Goal: Task Accomplishment & Management: Use online tool/utility

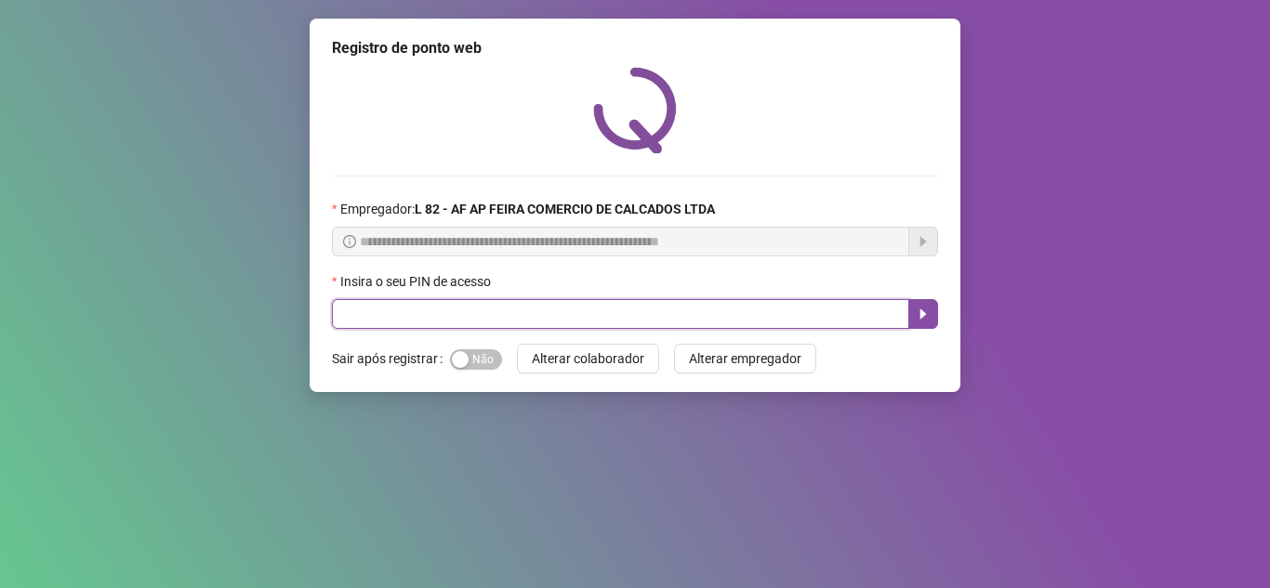
click at [487, 305] on input "text" at bounding box center [620, 314] width 577 height 30
type input "*****"
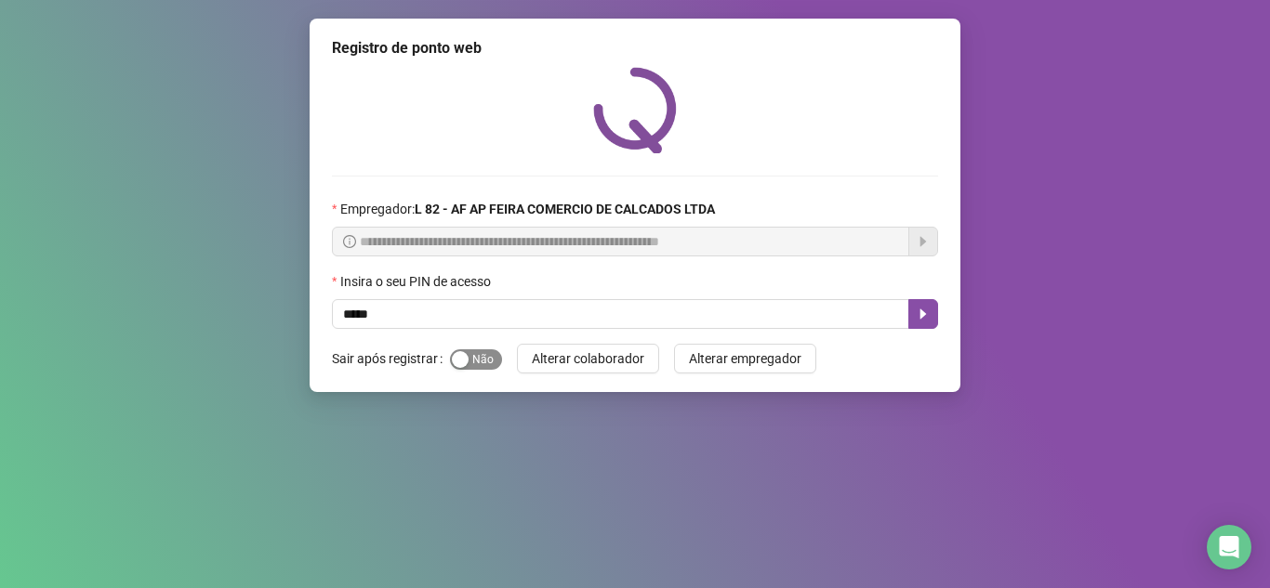
click at [452, 356] on div "button" at bounding box center [460, 359] width 17 height 17
click at [927, 323] on button "button" at bounding box center [923, 314] width 30 height 30
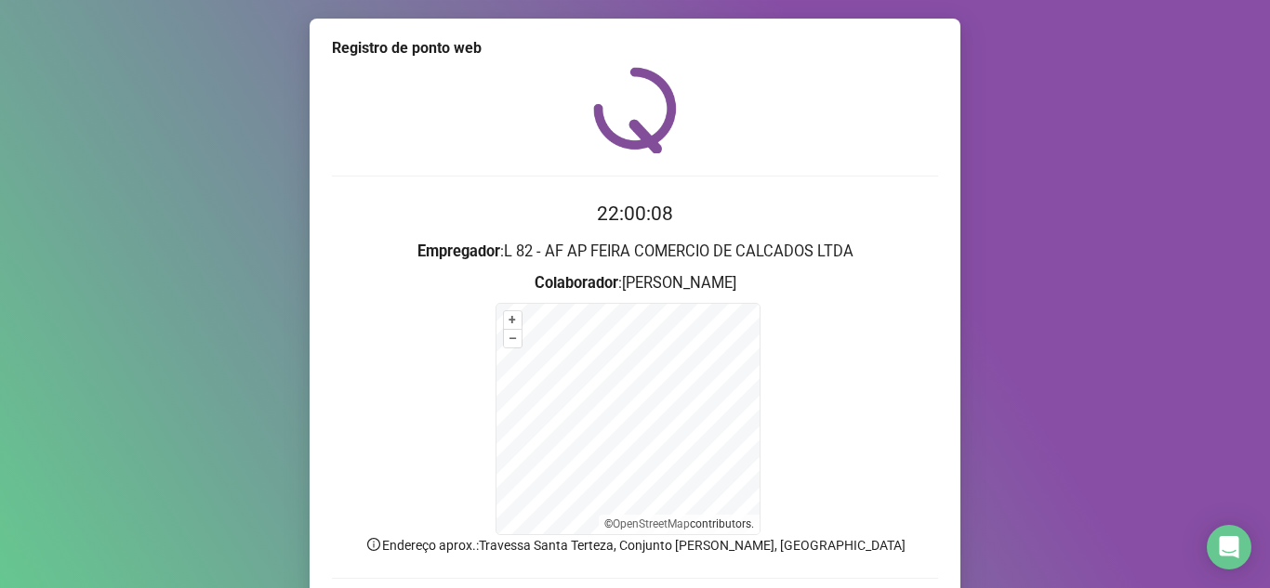
click at [849, 402] on form "+ – ⇧ › © OpenStreetMap contributors." at bounding box center [635, 419] width 606 height 232
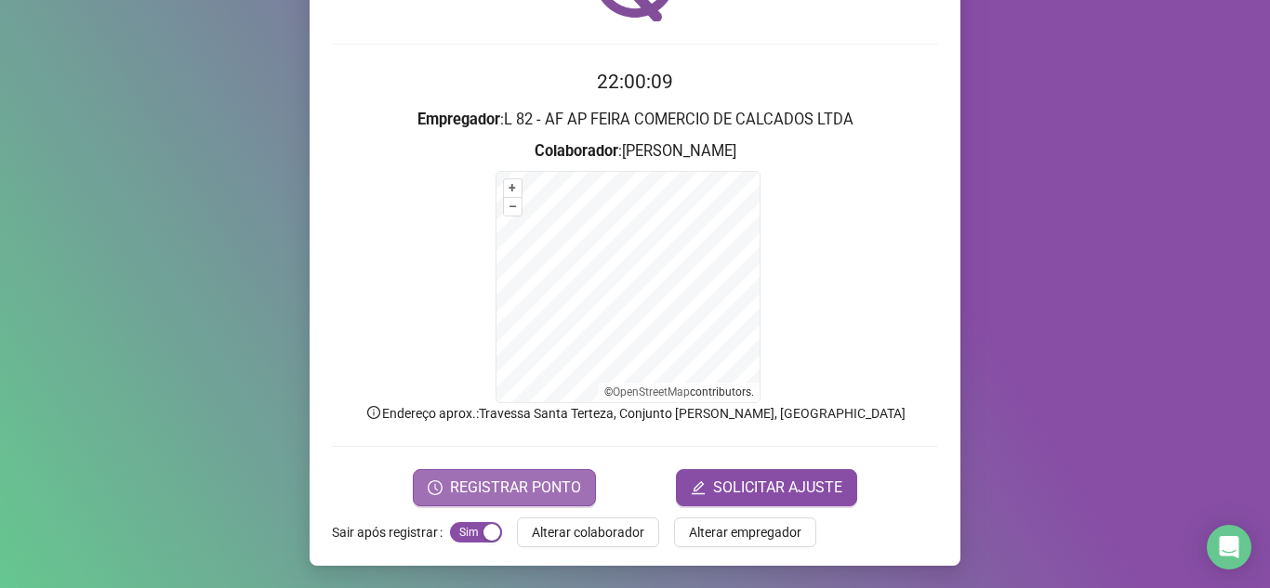
click at [503, 487] on span "REGISTRAR PONTO" at bounding box center [515, 488] width 131 height 22
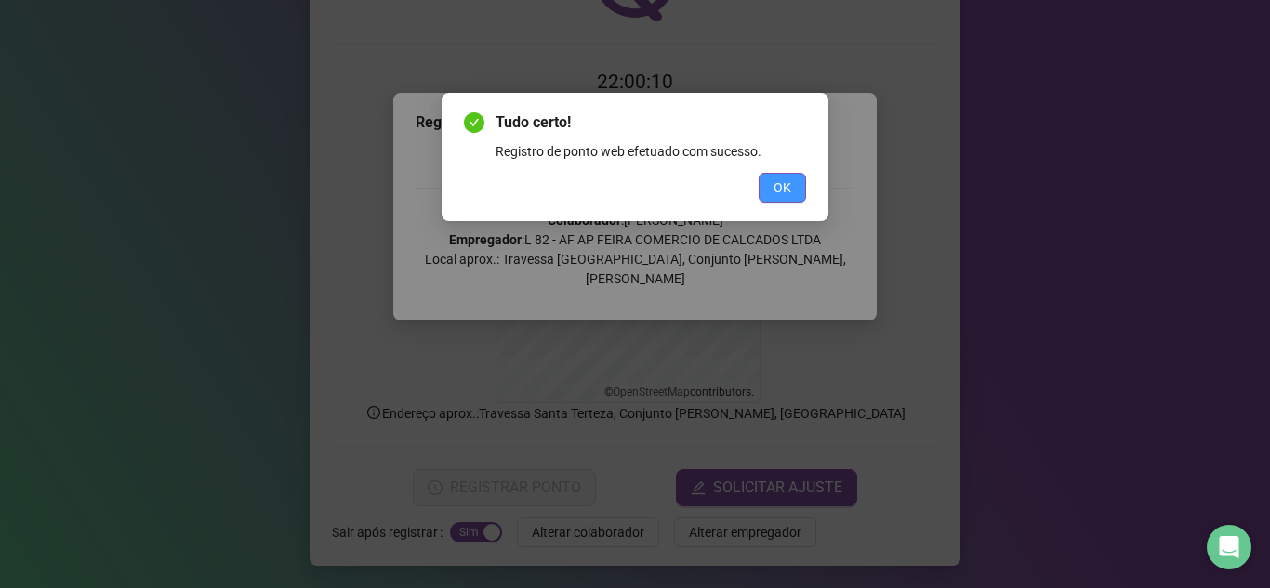
click at [783, 186] on span "OK" at bounding box center [782, 188] width 18 height 20
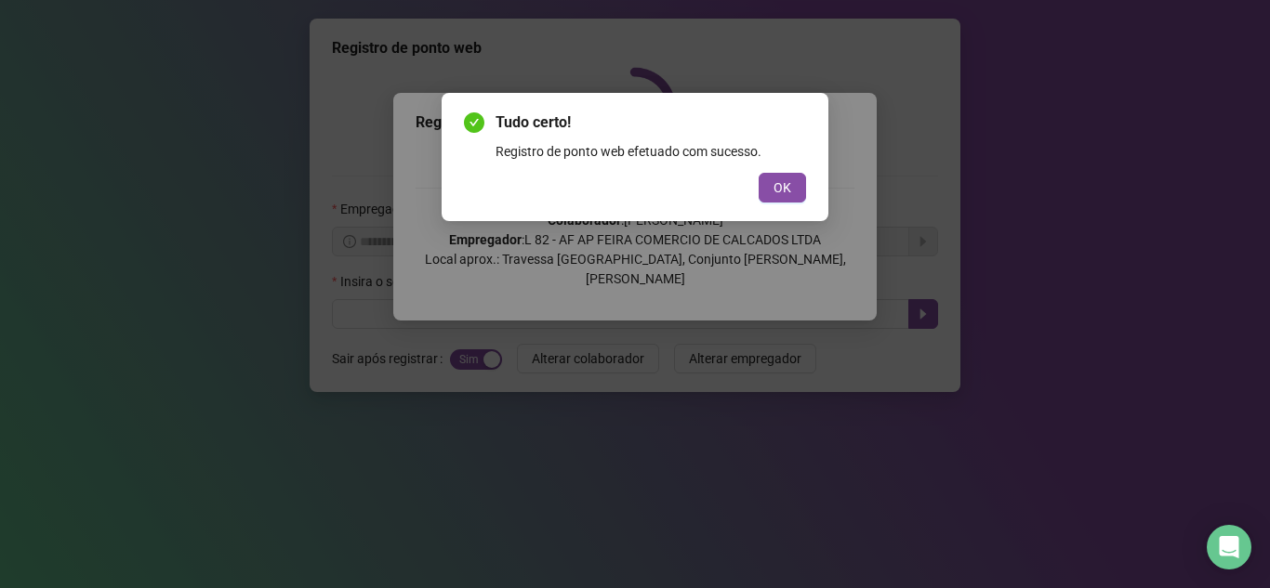
scroll to position [0, 0]
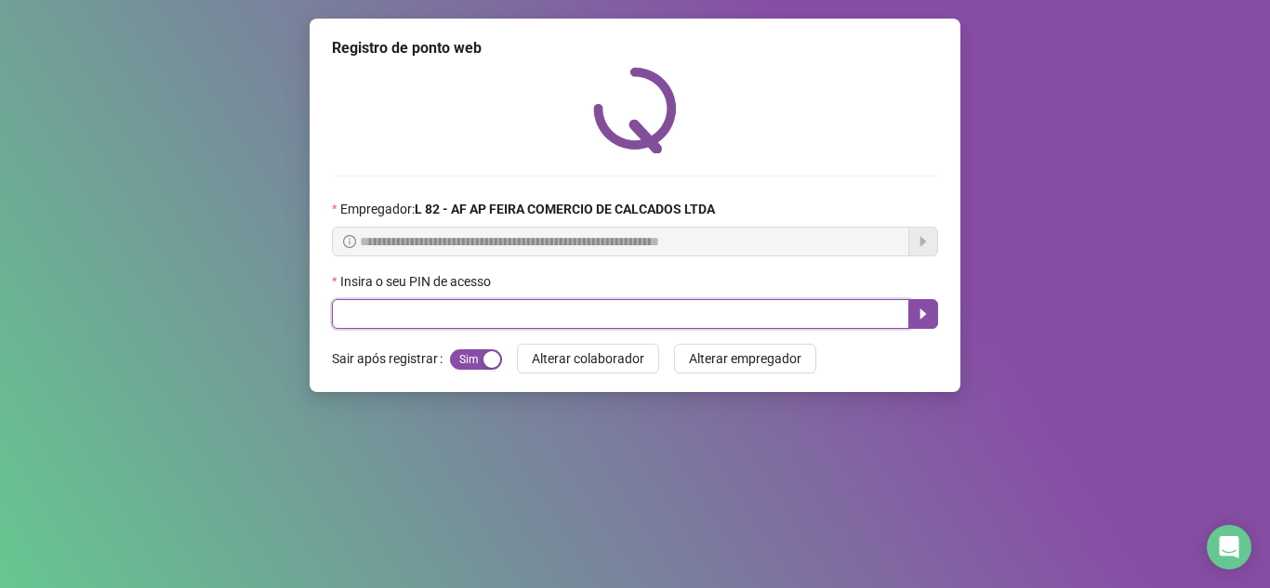
click at [503, 303] on input "text" at bounding box center [620, 314] width 577 height 30
type input "*"
type input "*****"
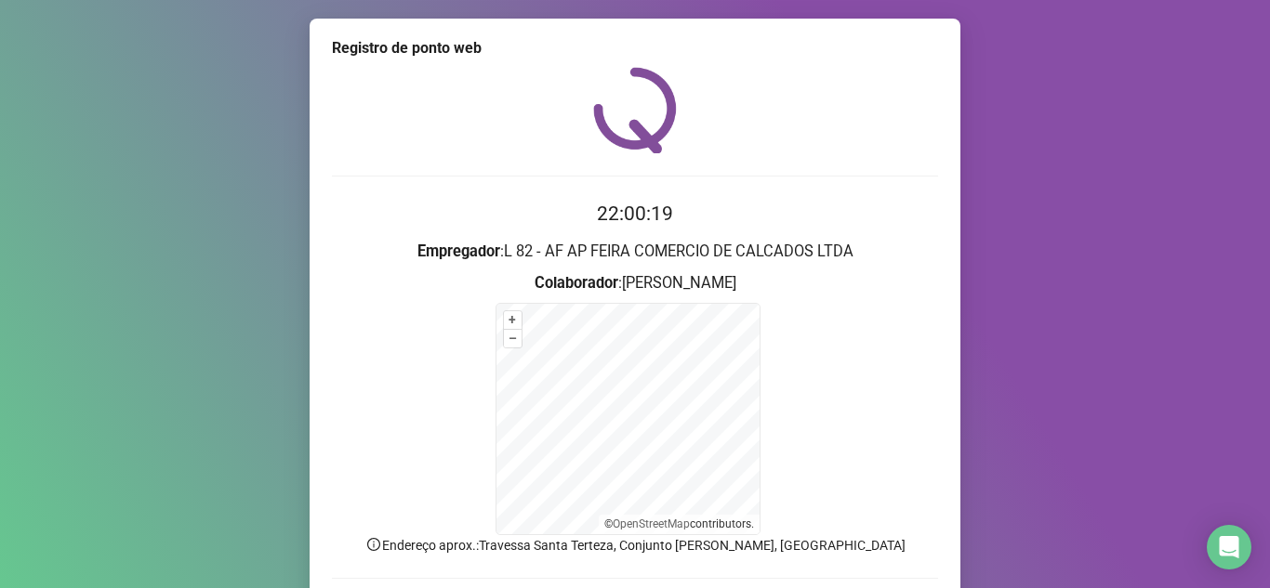
scroll to position [132, 0]
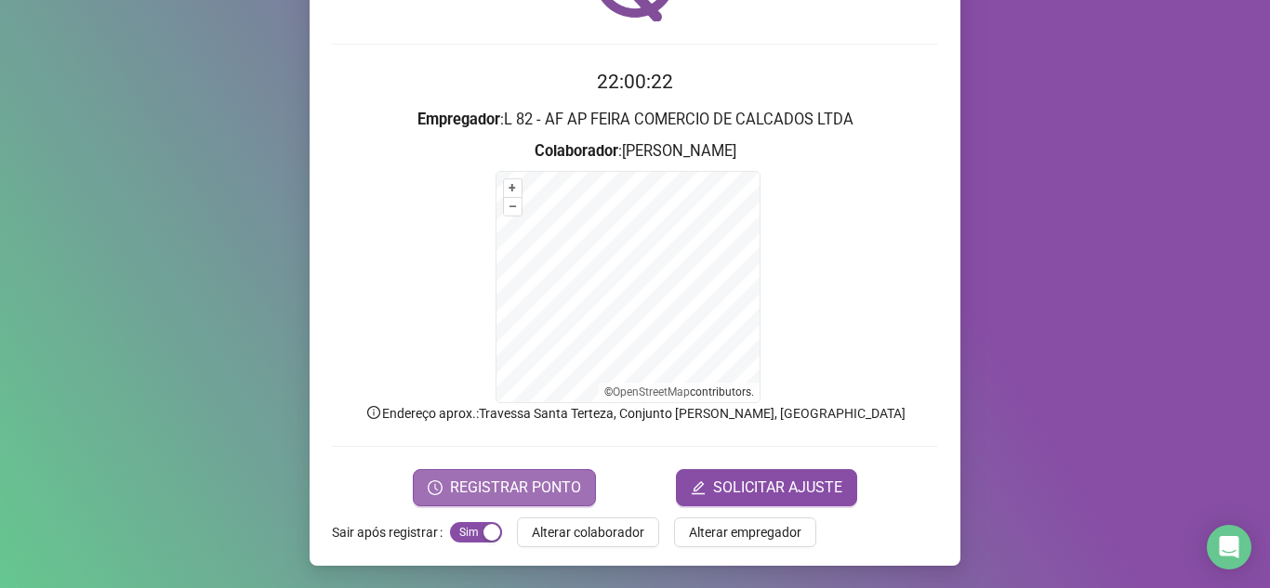
click at [539, 499] on button "REGISTRAR PONTO" at bounding box center [504, 487] width 183 height 37
